Goal: Use online tool/utility: Use online tool/utility

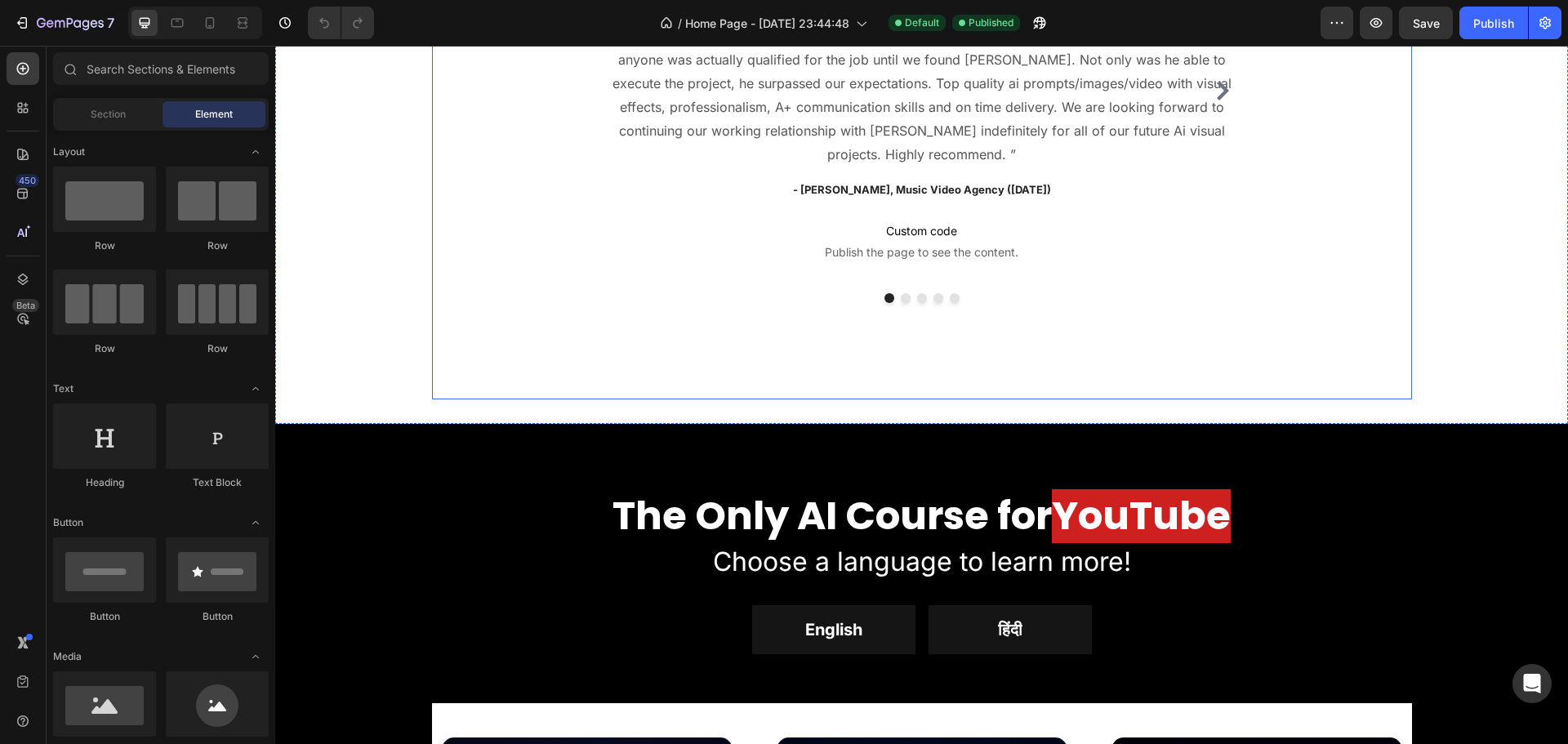
scroll to position [1633, 0]
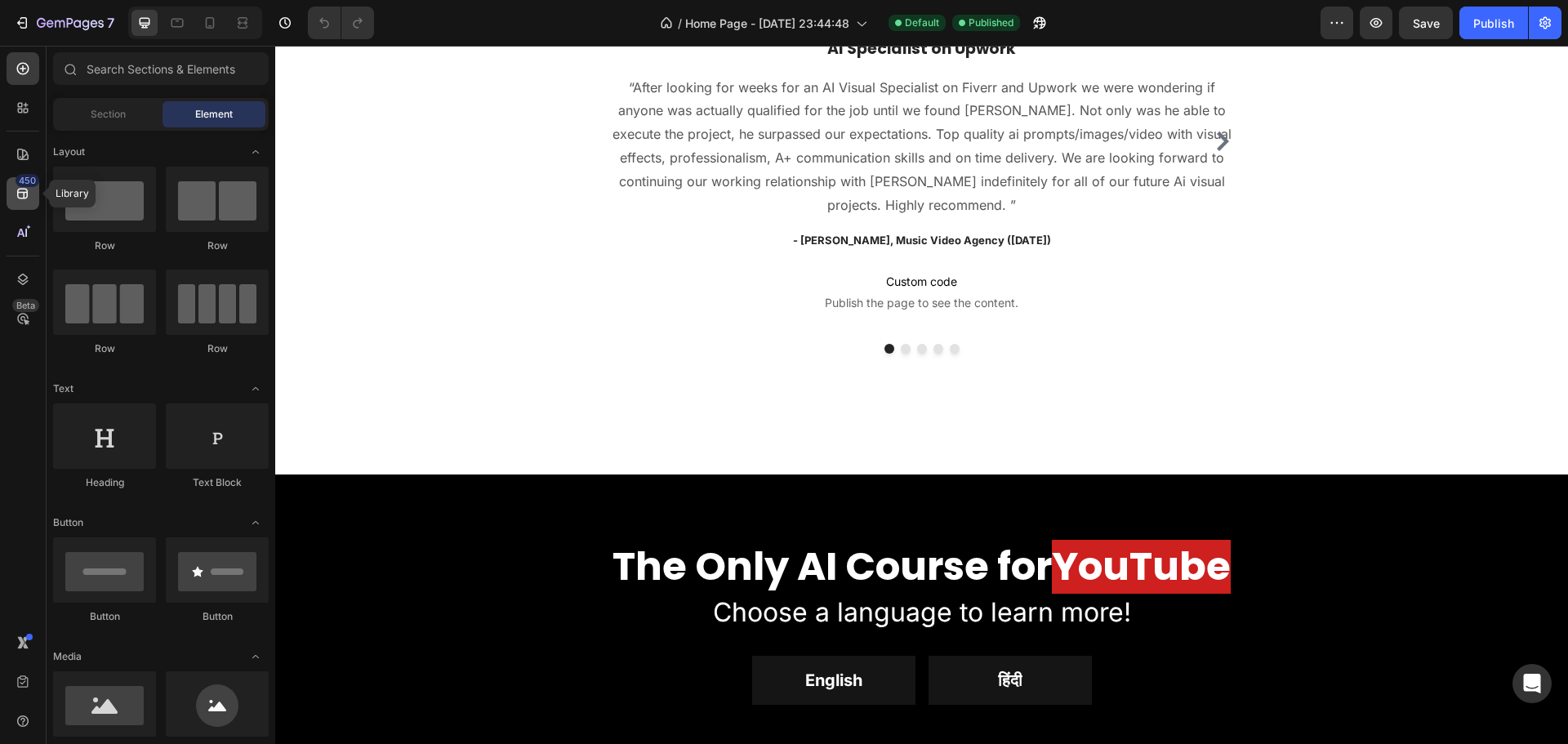
click at [29, 194] on icon at bounding box center [23, 194] width 17 height 17
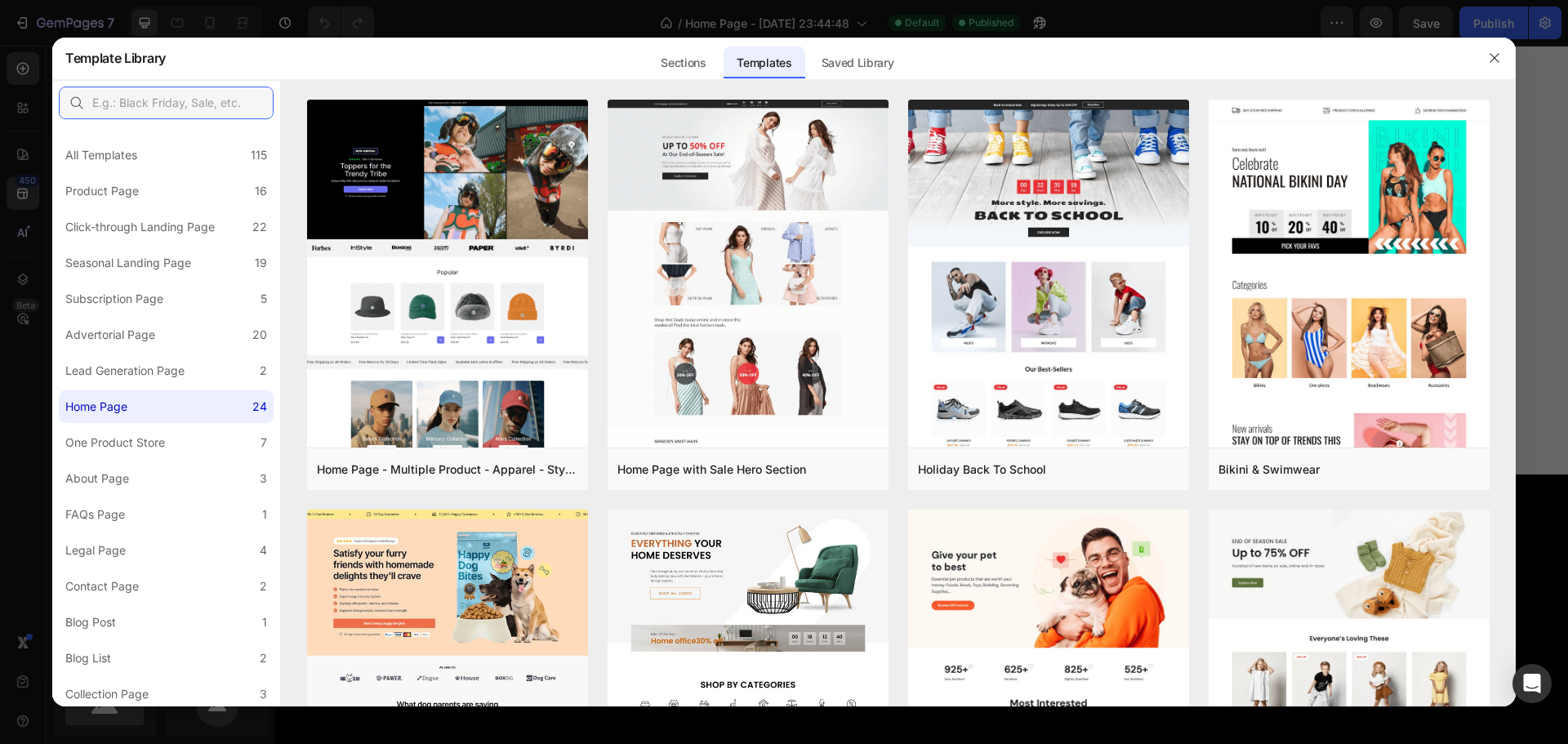
click at [182, 97] on input "text" at bounding box center [166, 103] width 215 height 33
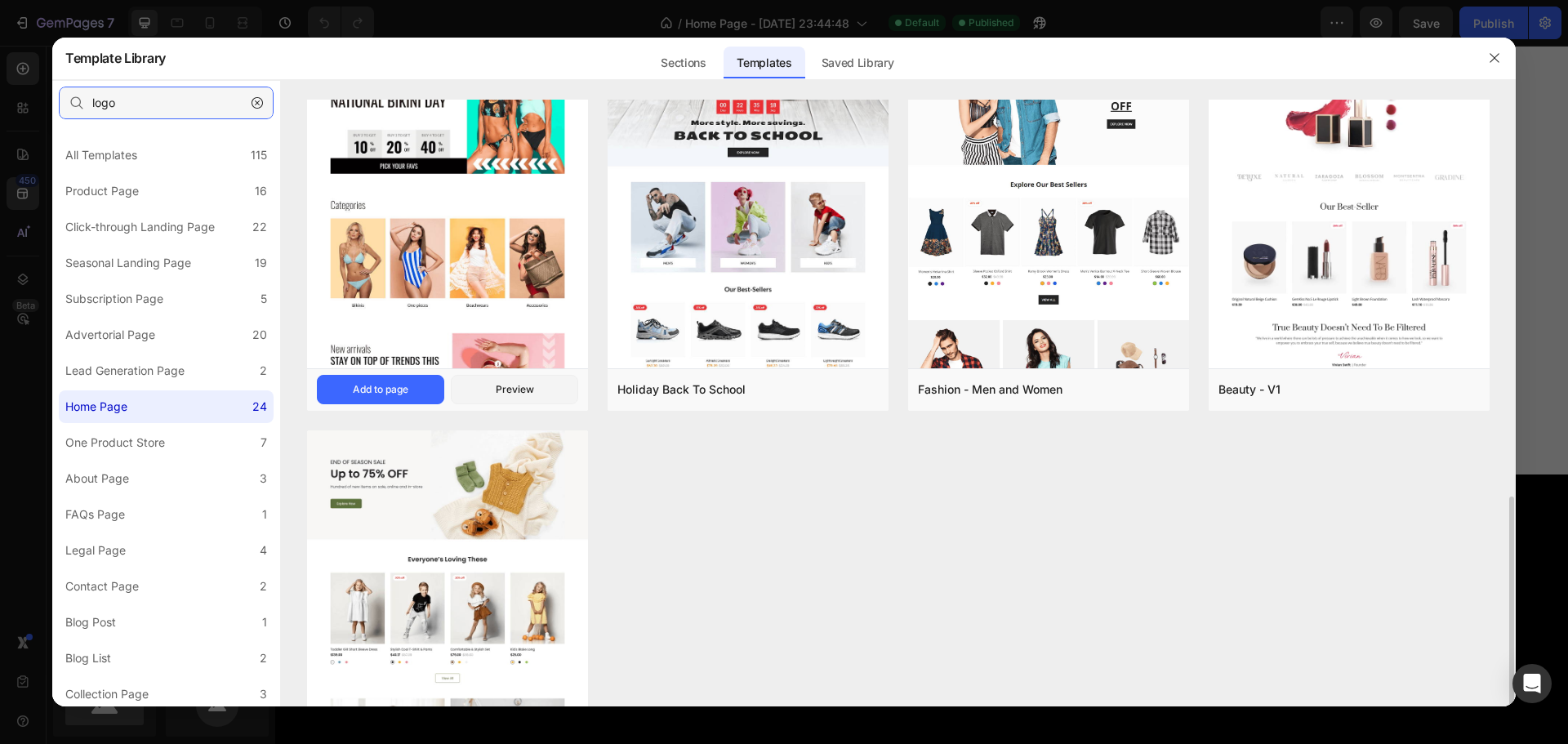
scroll to position [653, 0]
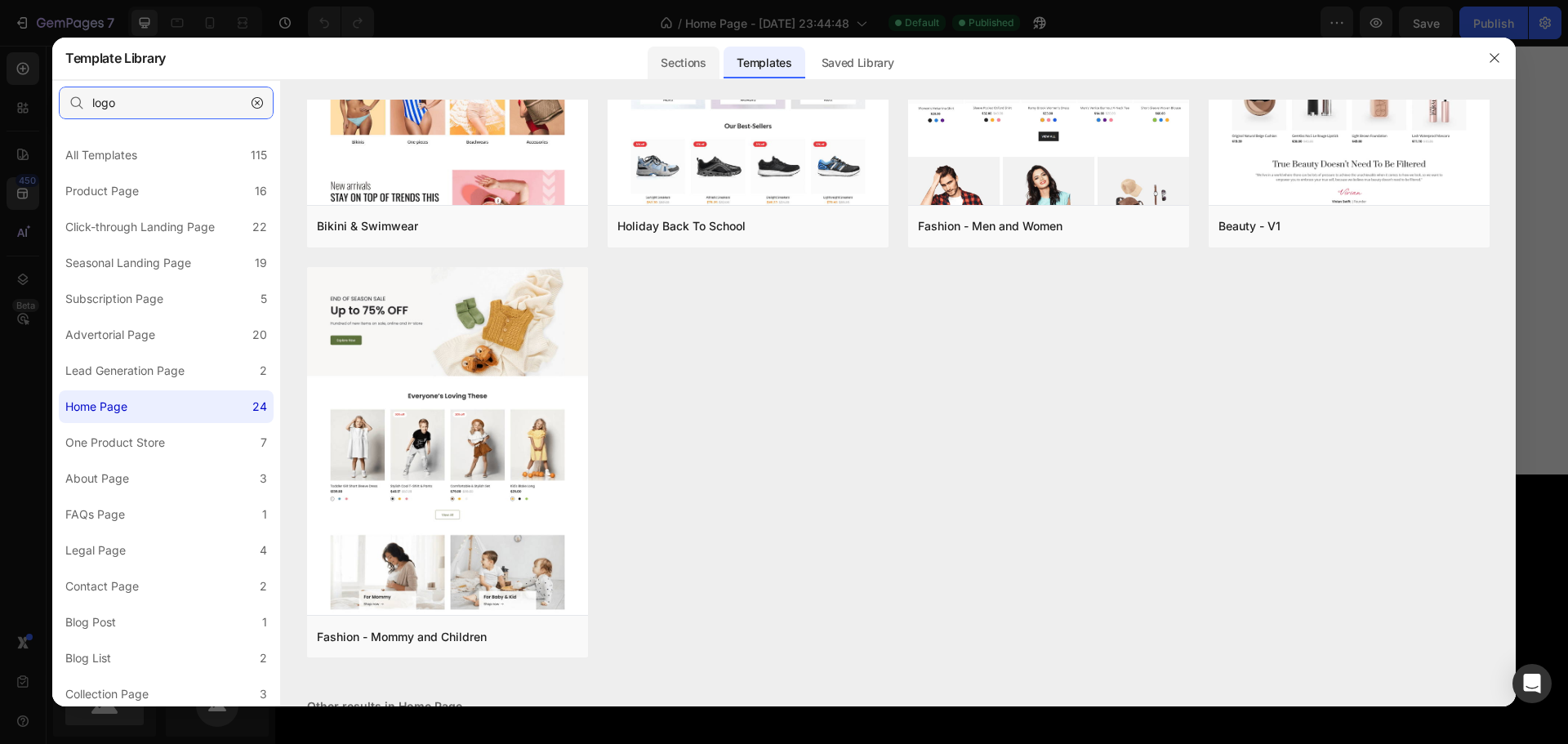
type input "logo"
click at [677, 71] on div "Sections" at bounding box center [683, 63] width 71 height 33
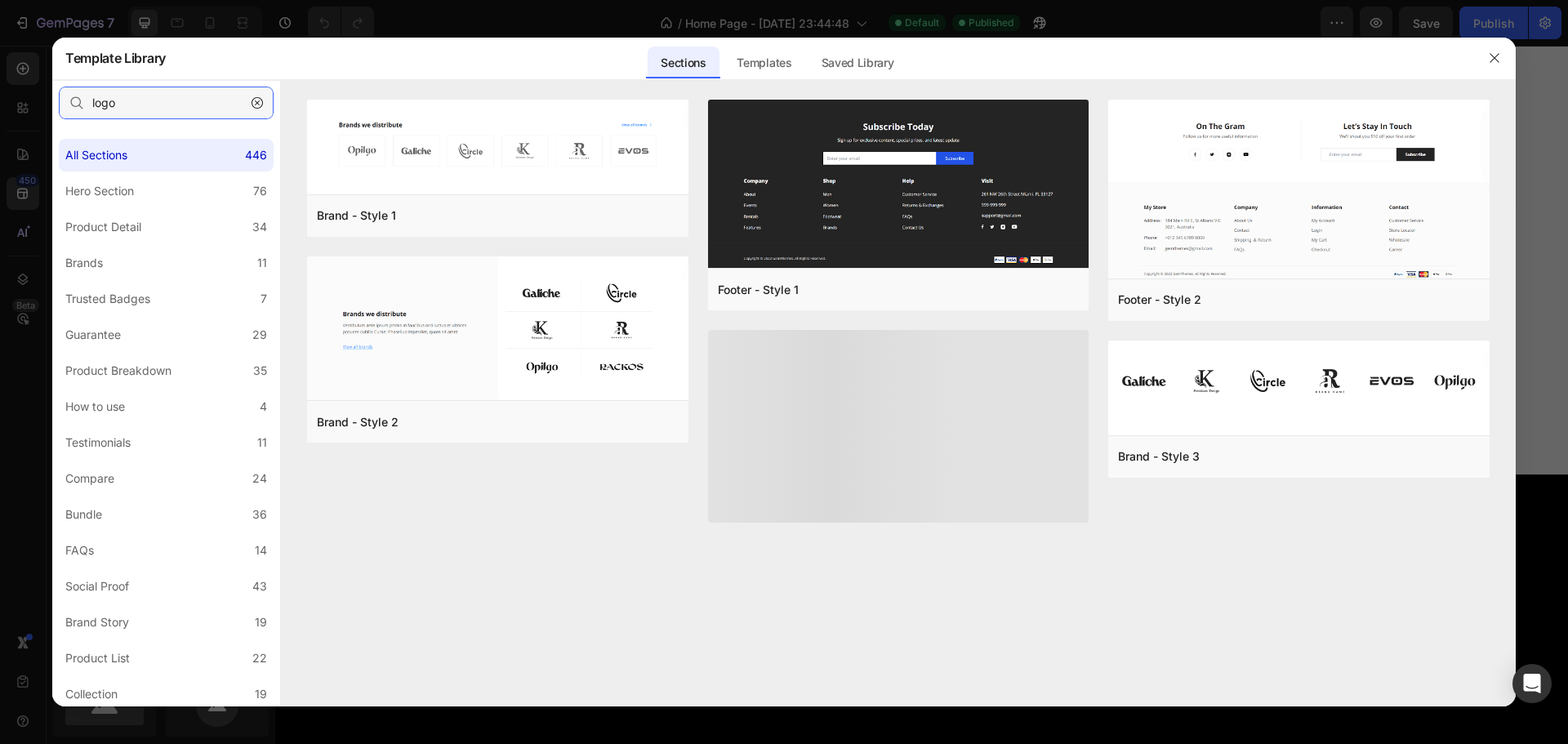
click at [178, 104] on input "logo" at bounding box center [166, 103] width 215 height 33
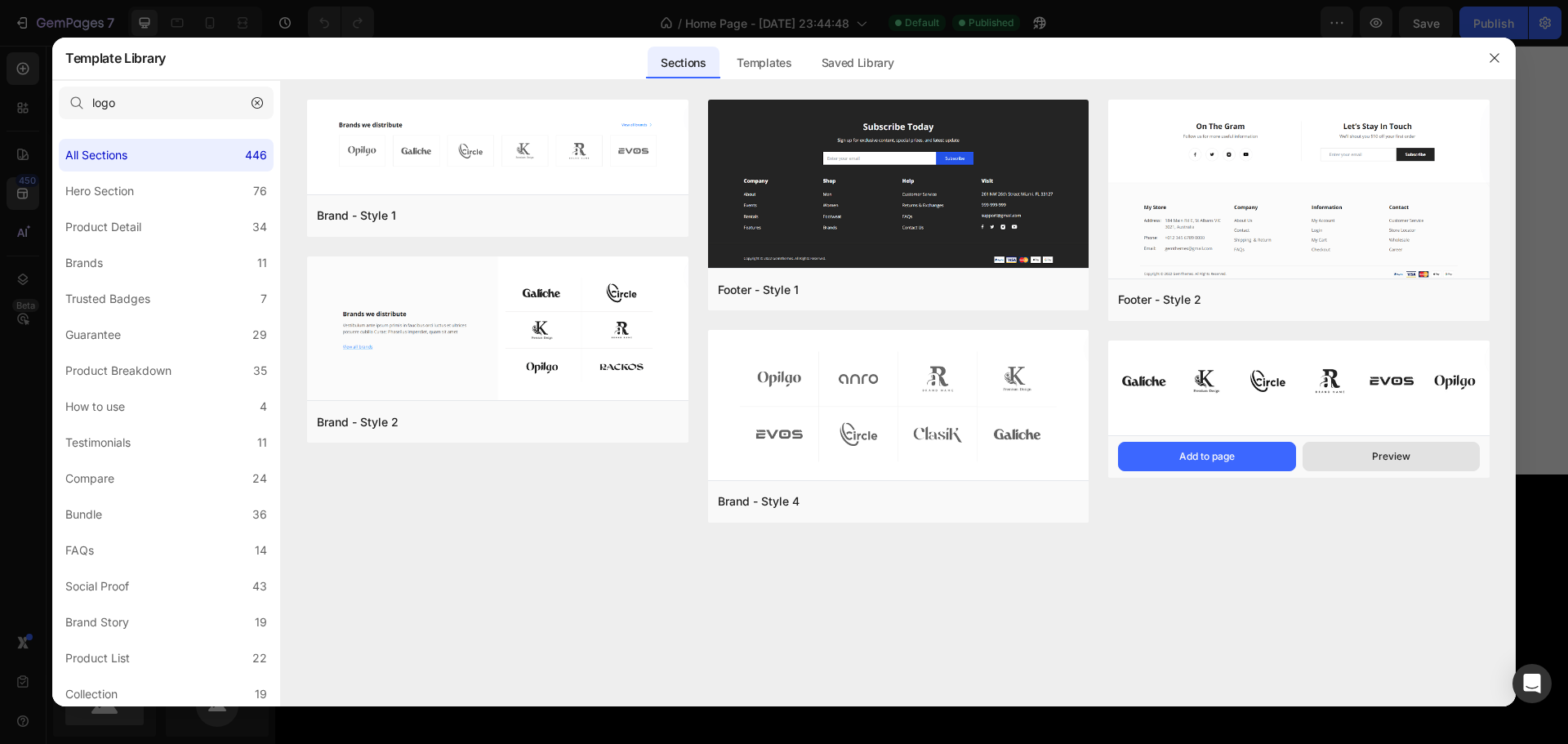
click at [1348, 459] on button "Preview" at bounding box center [1391, 457] width 177 height 29
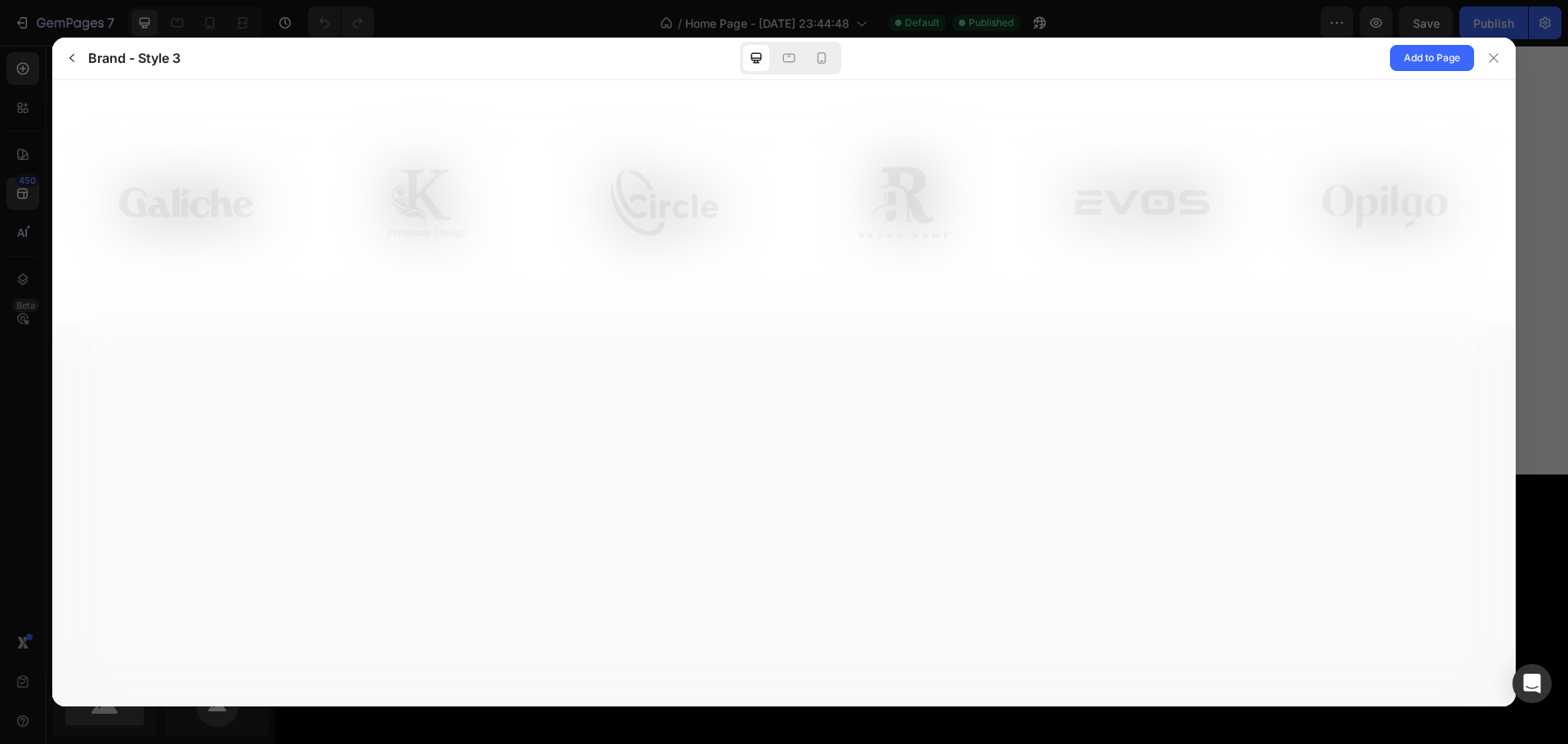
scroll to position [0, 0]
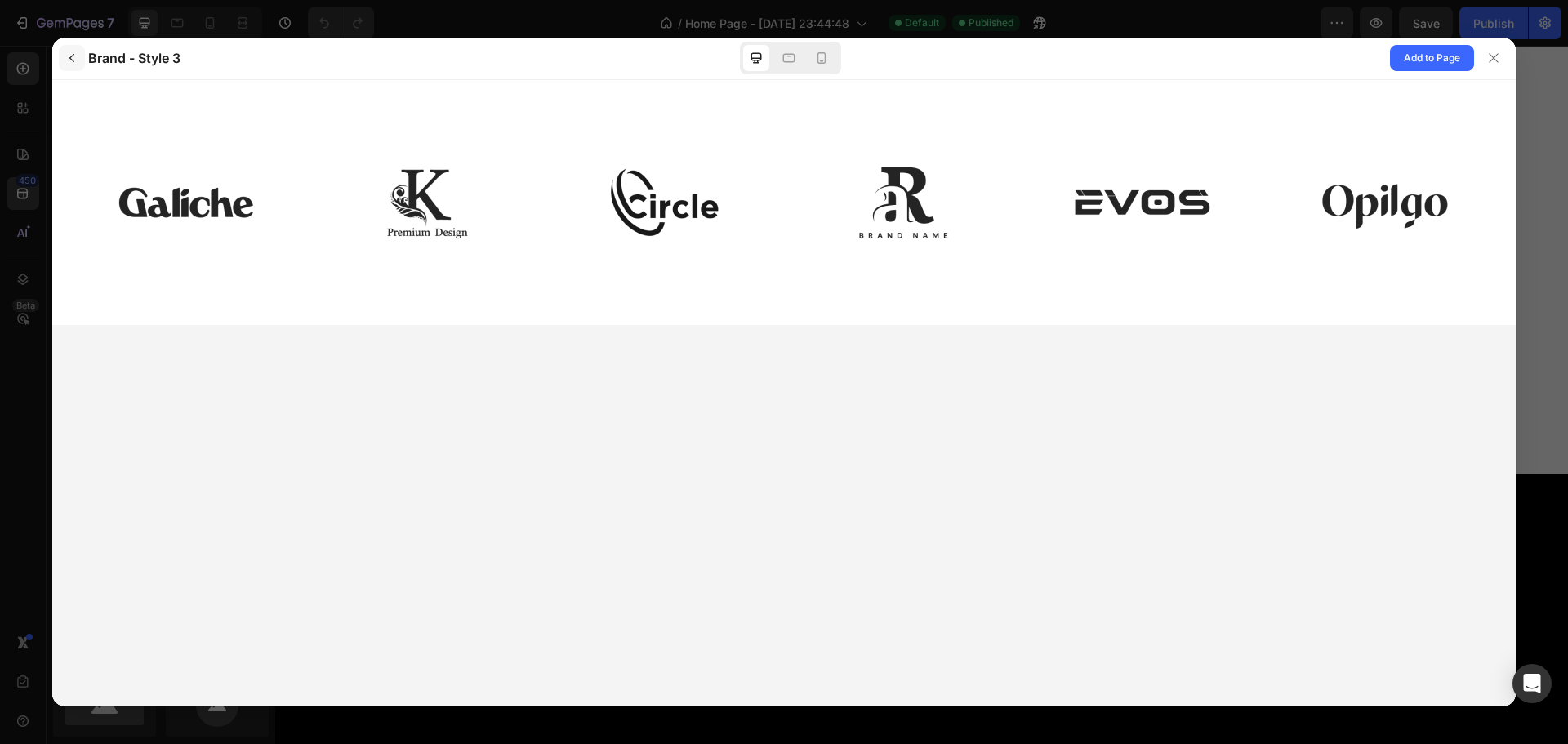
click at [72, 61] on icon "button" at bounding box center [72, 58] width 5 height 8
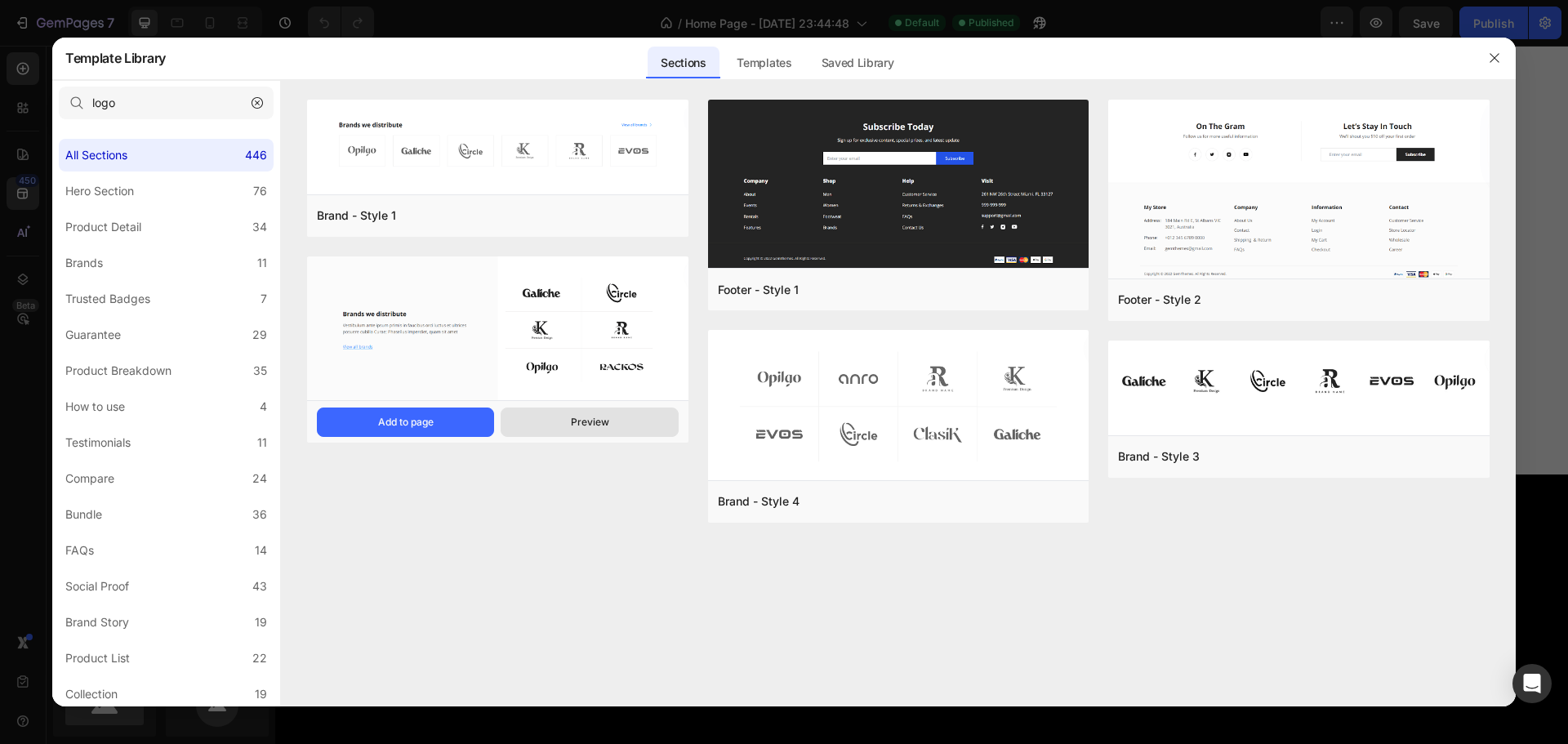
click at [608, 419] on button "Preview" at bounding box center [589, 422] width 177 height 29
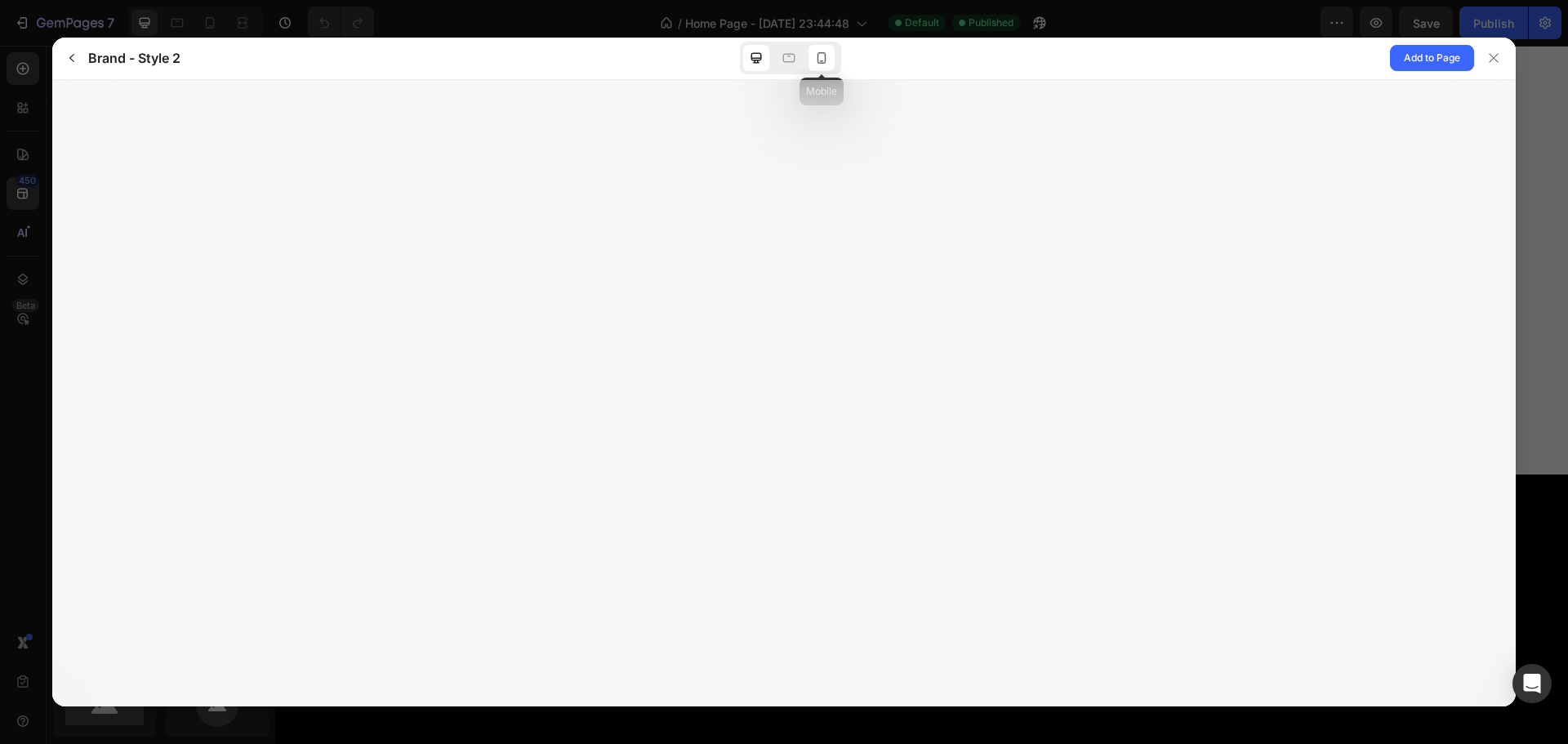
click at [818, 61] on icon at bounding box center [822, 58] width 9 height 11
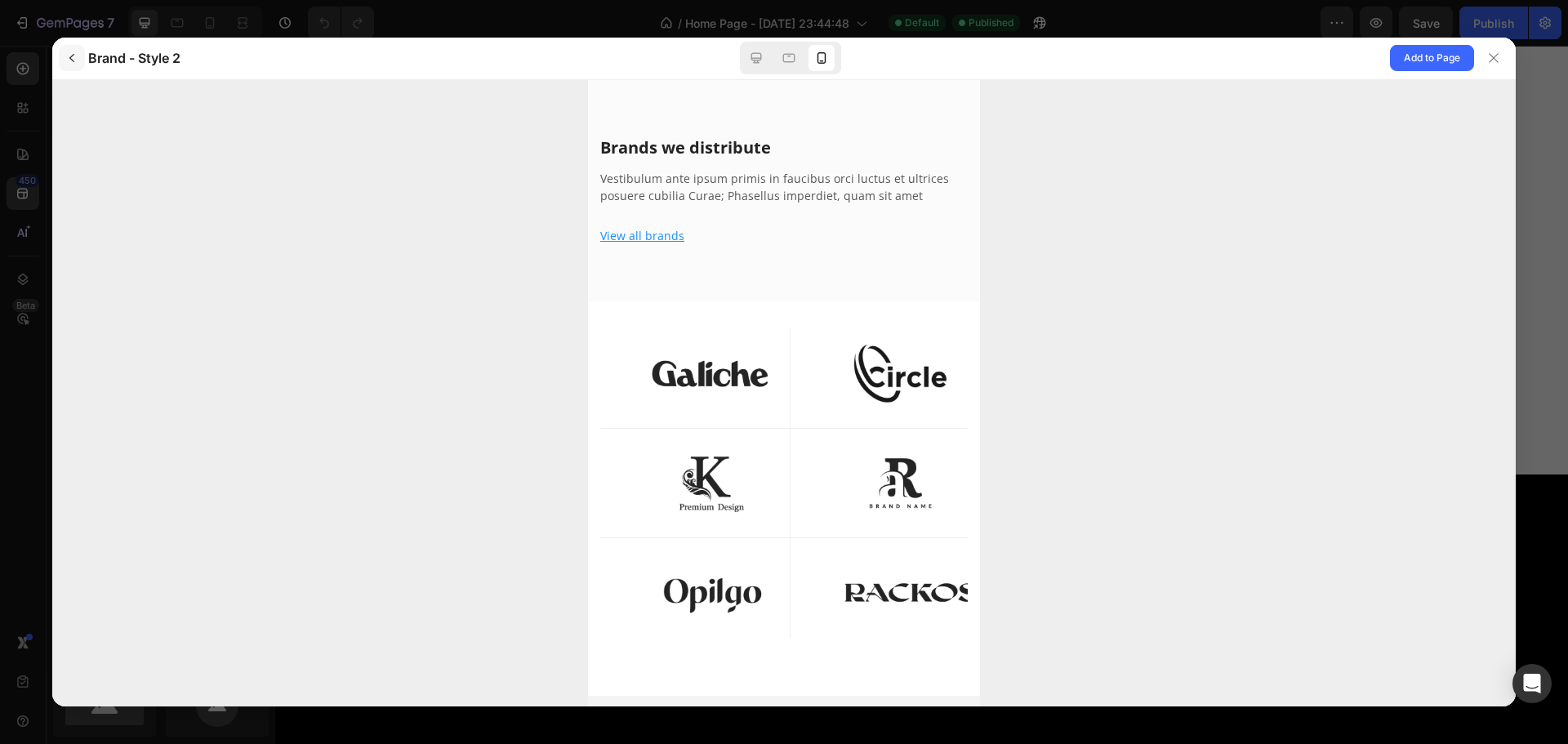
click at [75, 54] on icon "button" at bounding box center [72, 58] width 13 height 13
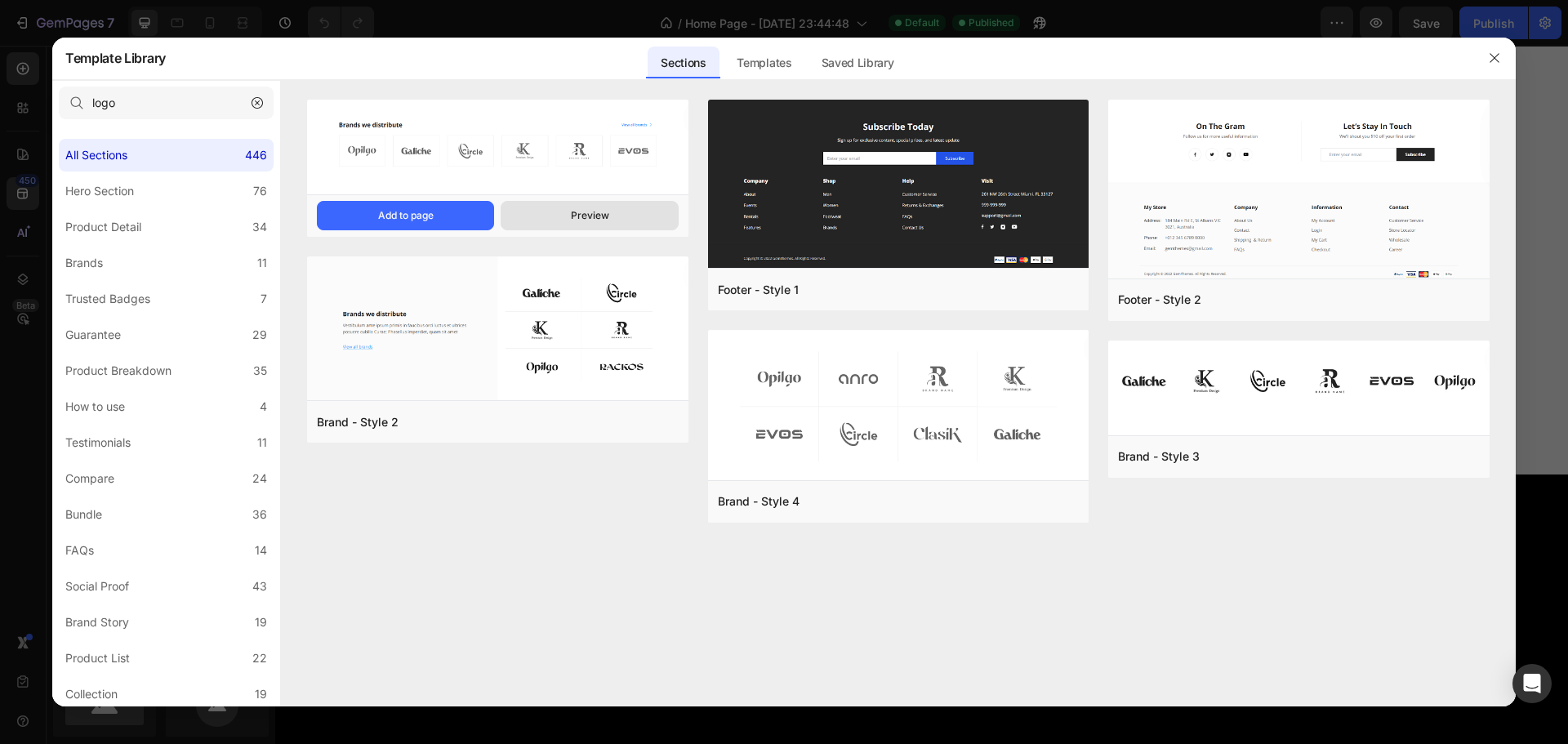
click at [572, 211] on div "Preview" at bounding box center [590, 216] width 39 height 15
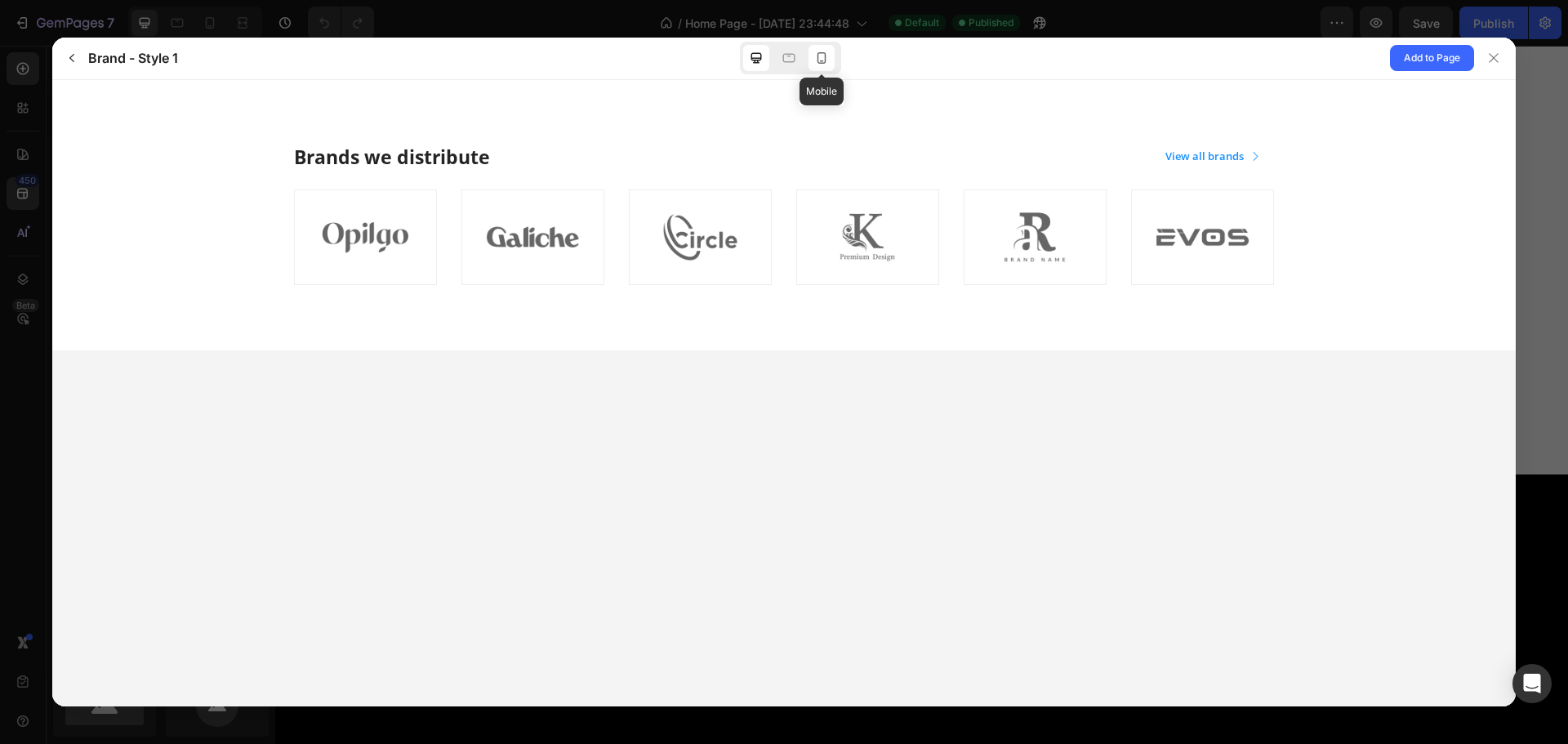
click at [823, 54] on icon at bounding box center [822, 58] width 17 height 17
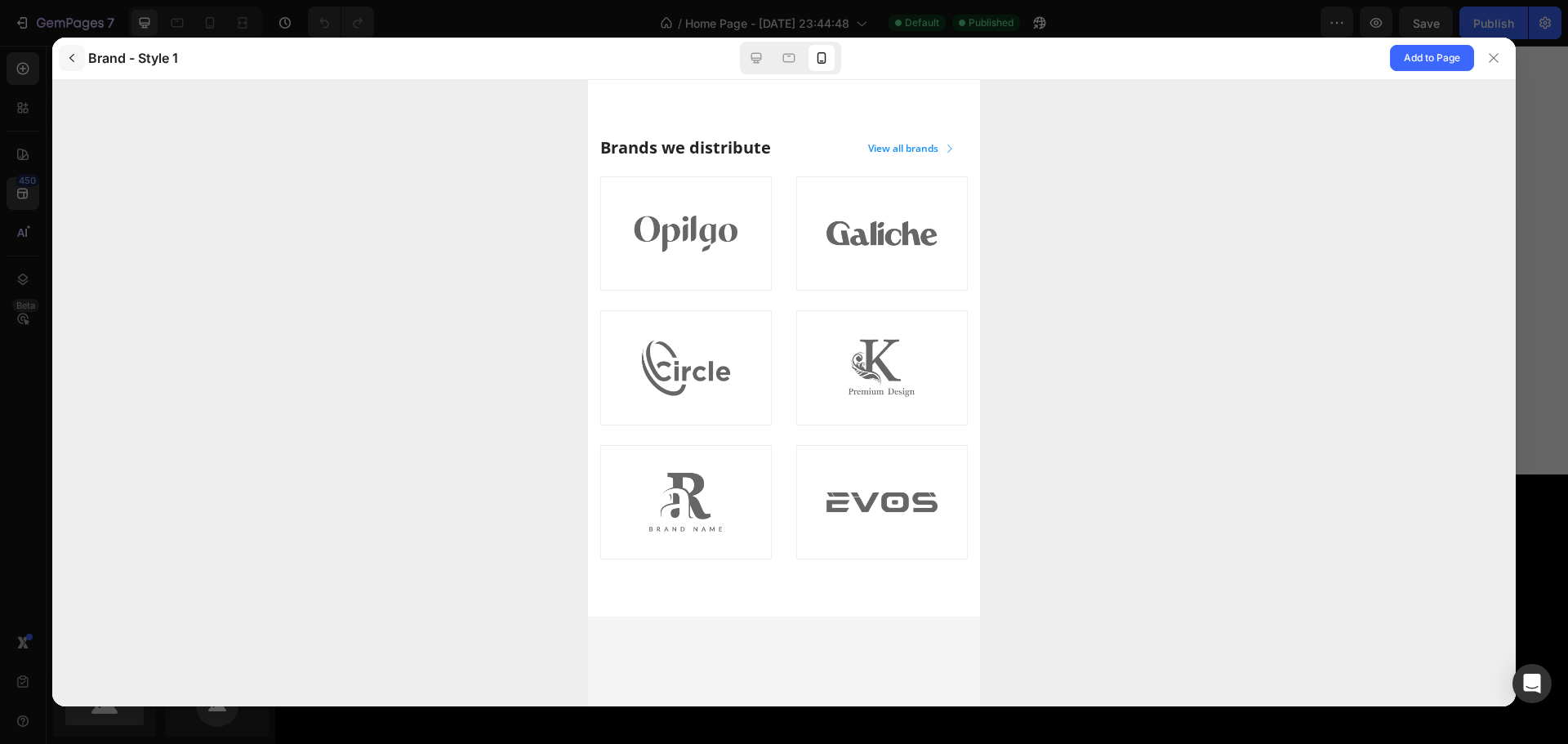
click at [67, 61] on icon "button" at bounding box center [72, 58] width 13 height 13
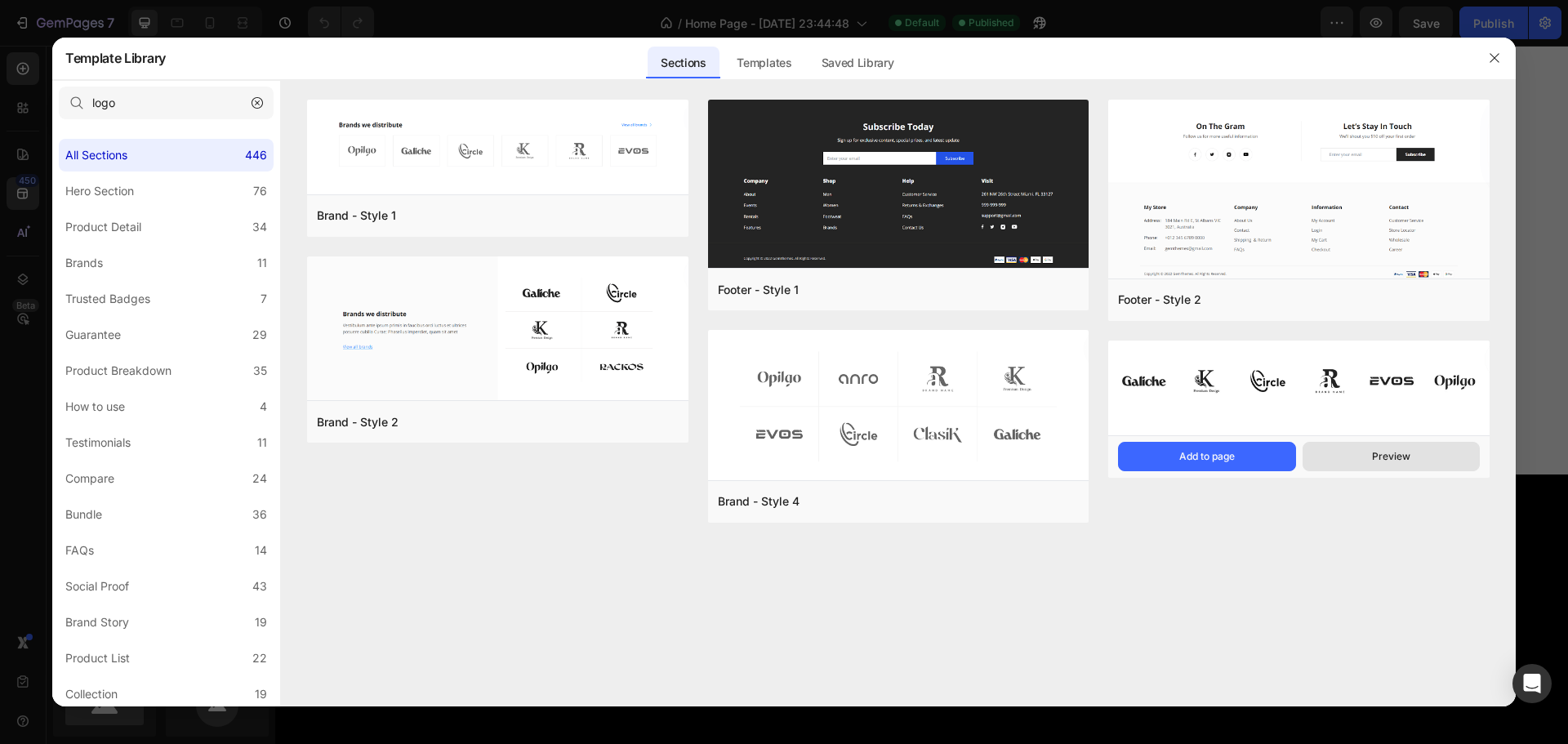
click at [1416, 455] on button "Preview" at bounding box center [1391, 457] width 177 height 29
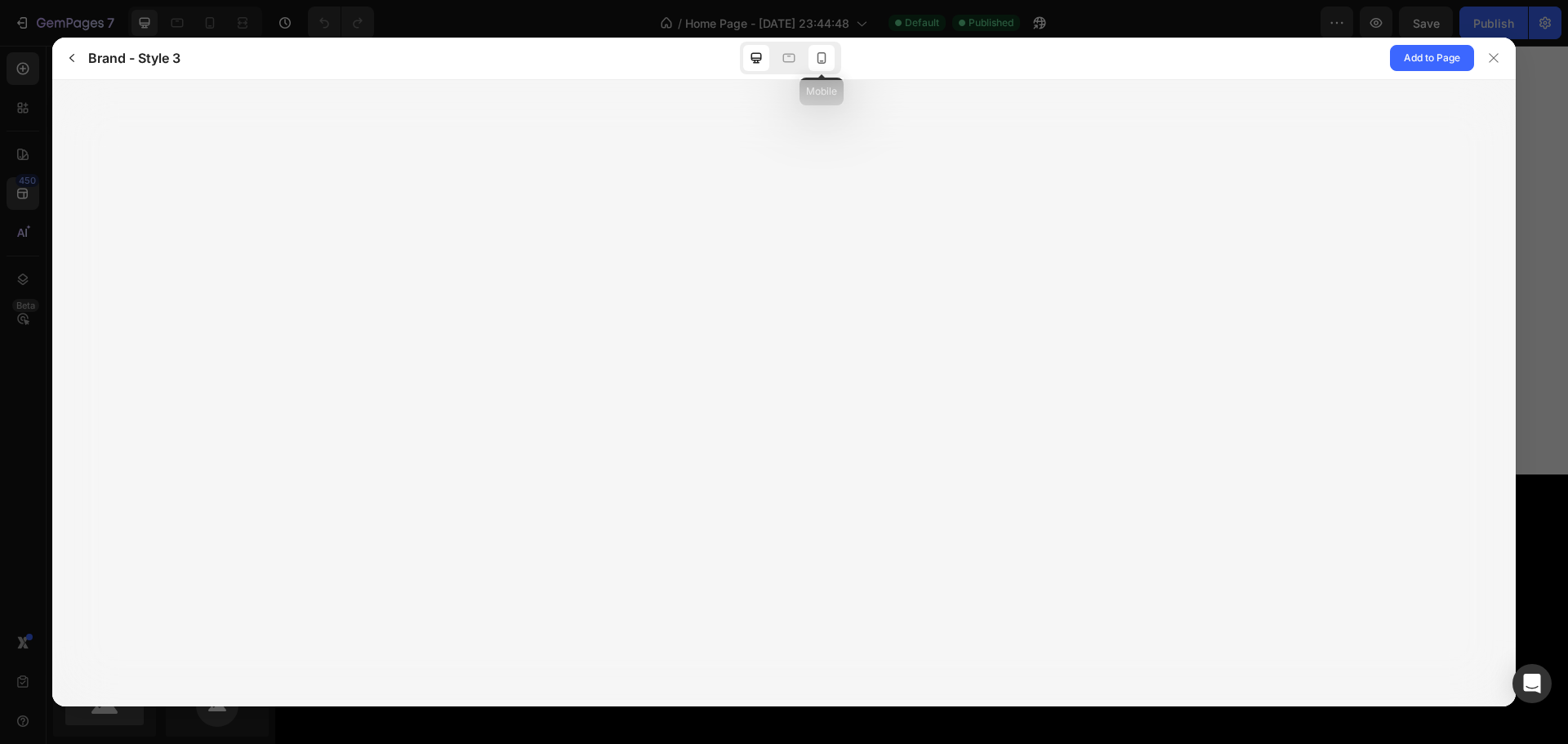
click at [820, 56] on icon at bounding box center [822, 58] width 17 height 17
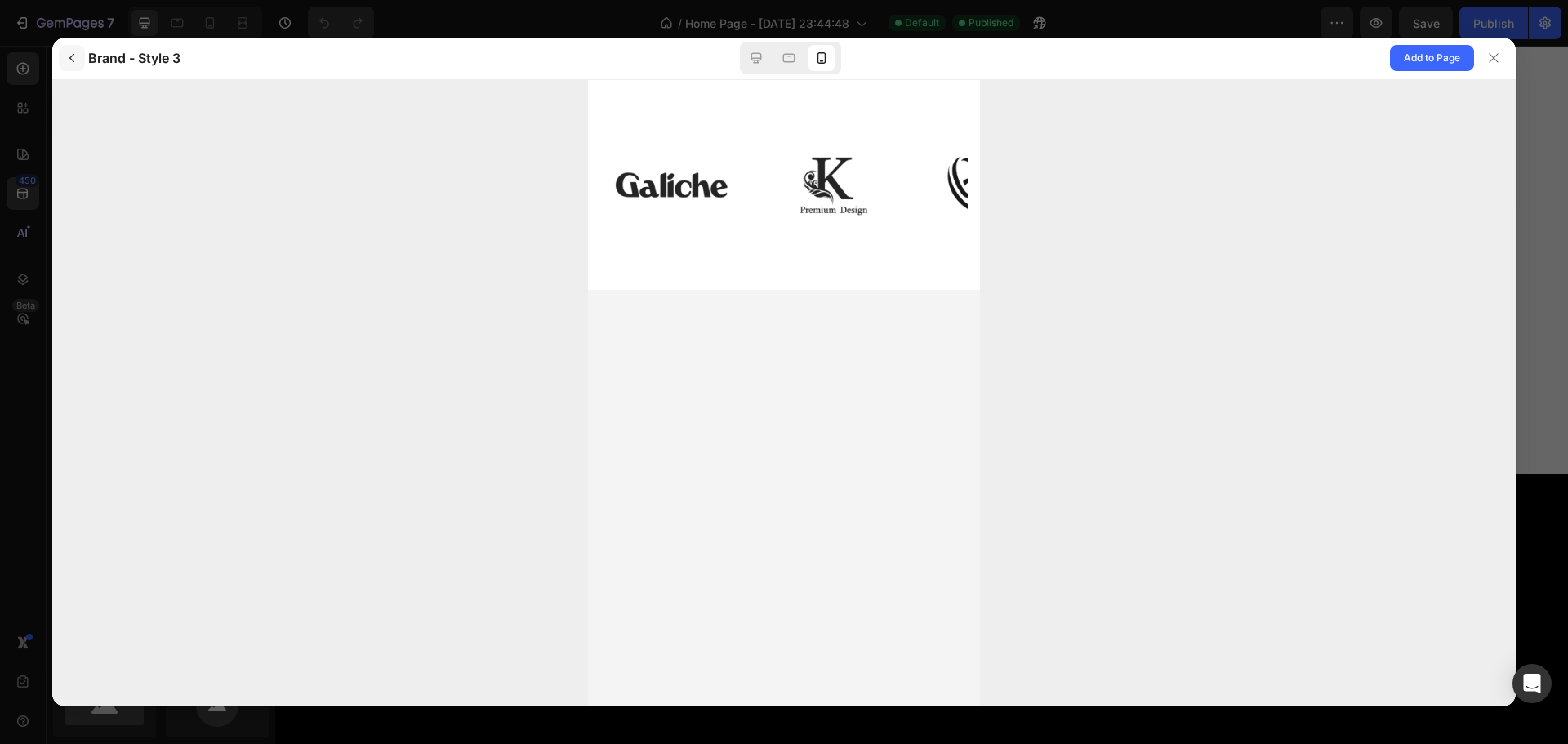
click at [66, 55] on icon "button" at bounding box center [72, 58] width 13 height 13
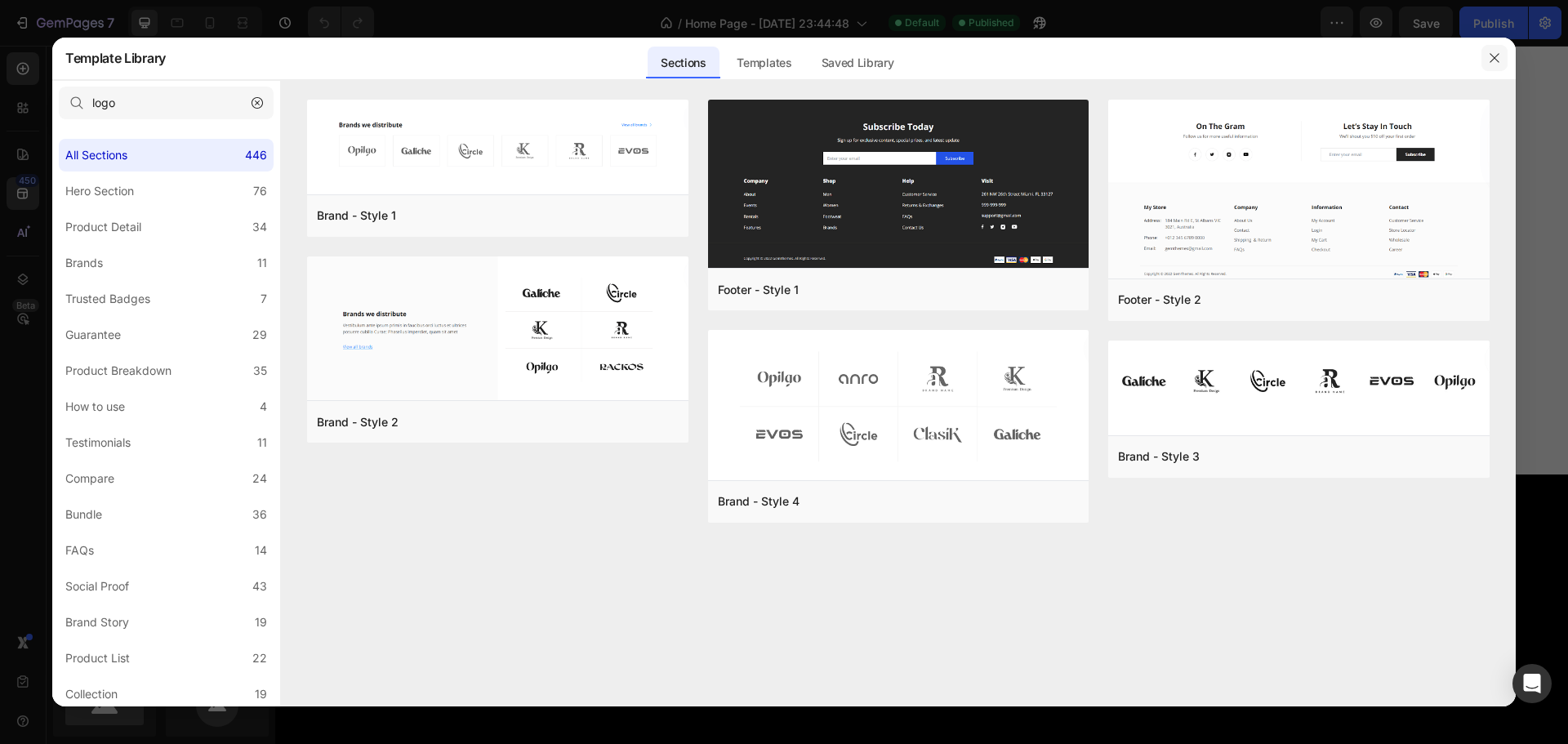
click at [1490, 55] on icon "button" at bounding box center [1495, 58] width 13 height 13
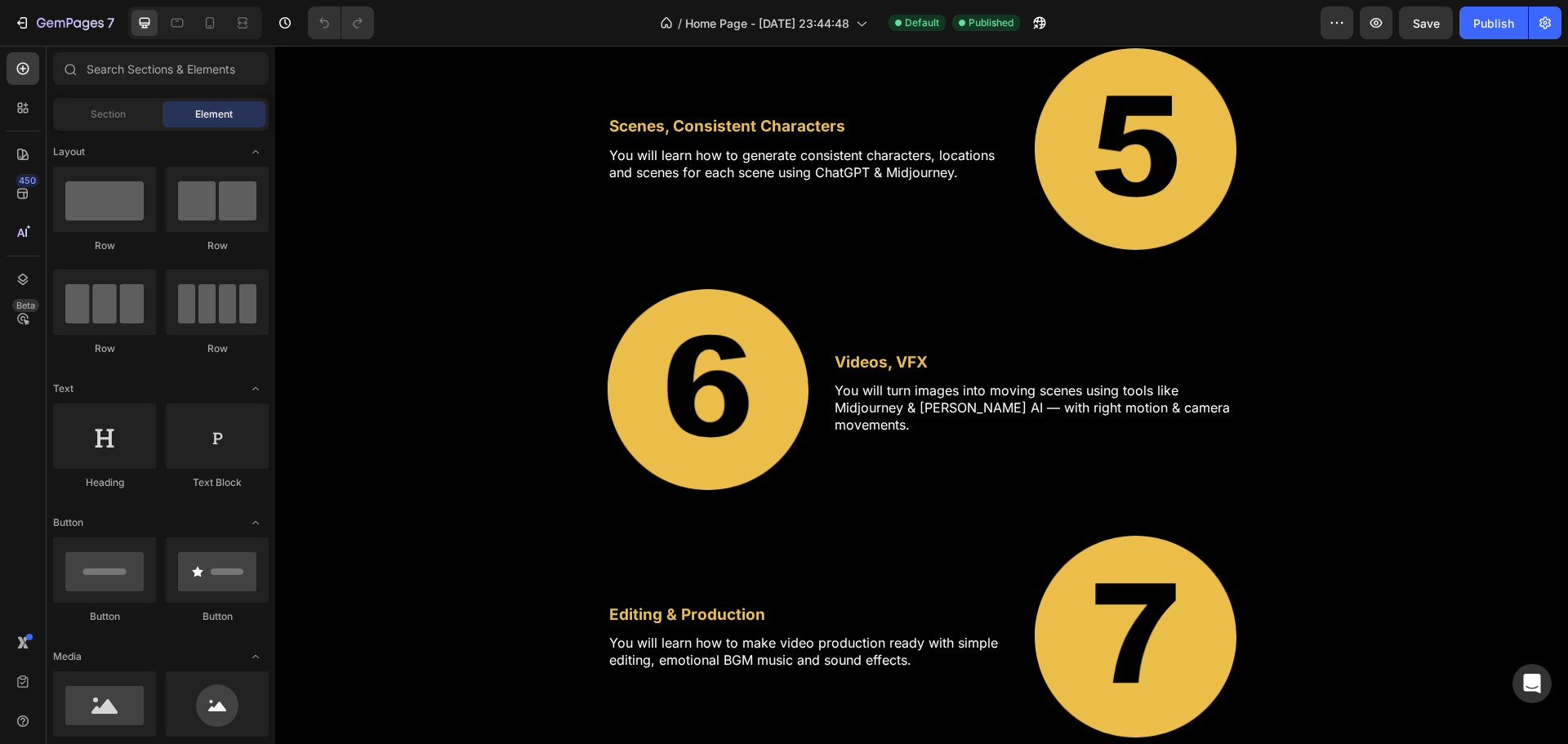
scroll to position [3838, 0]
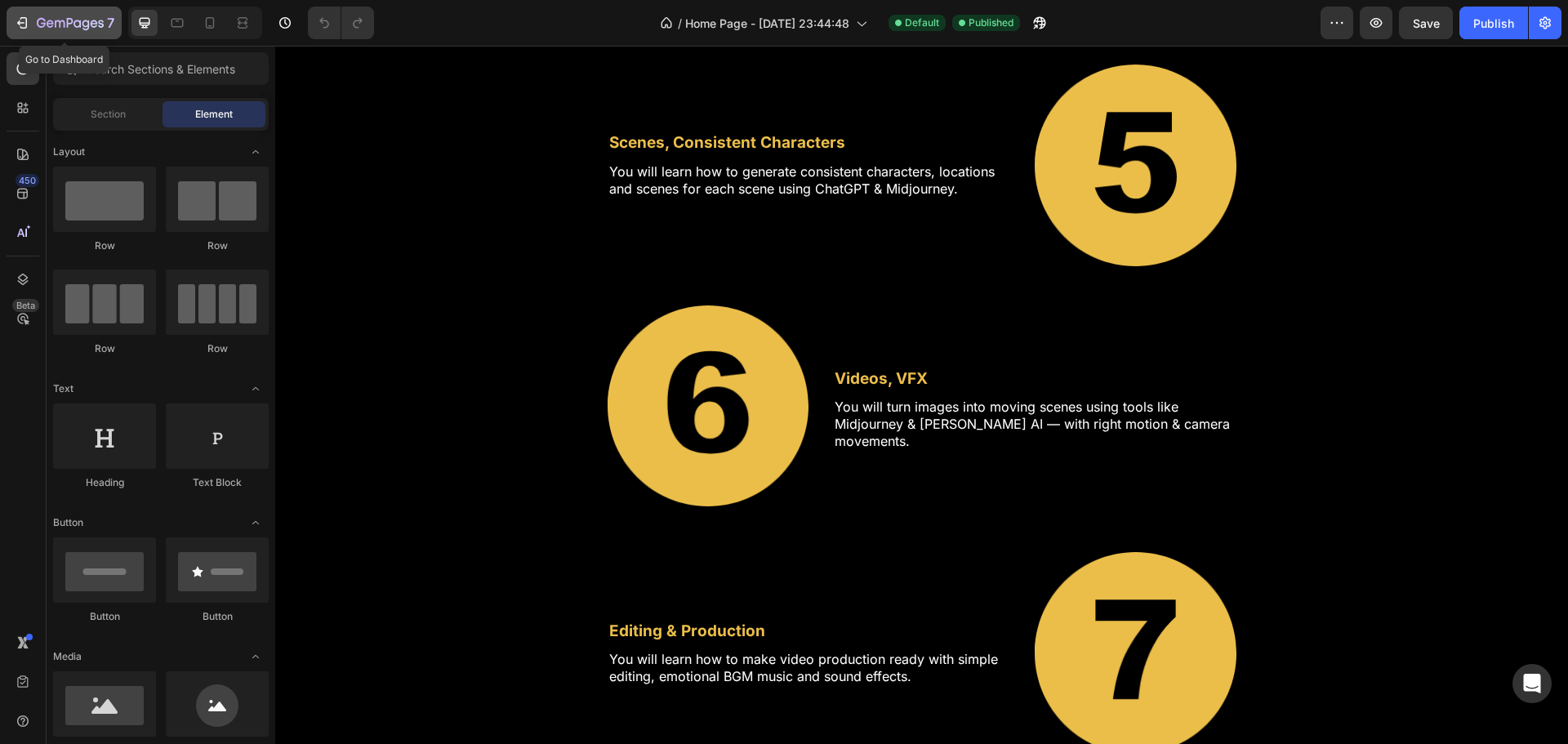
click at [21, 22] on icon "button" at bounding box center [22, 23] width 17 height 17
